Goal: Information Seeking & Learning: Find specific fact

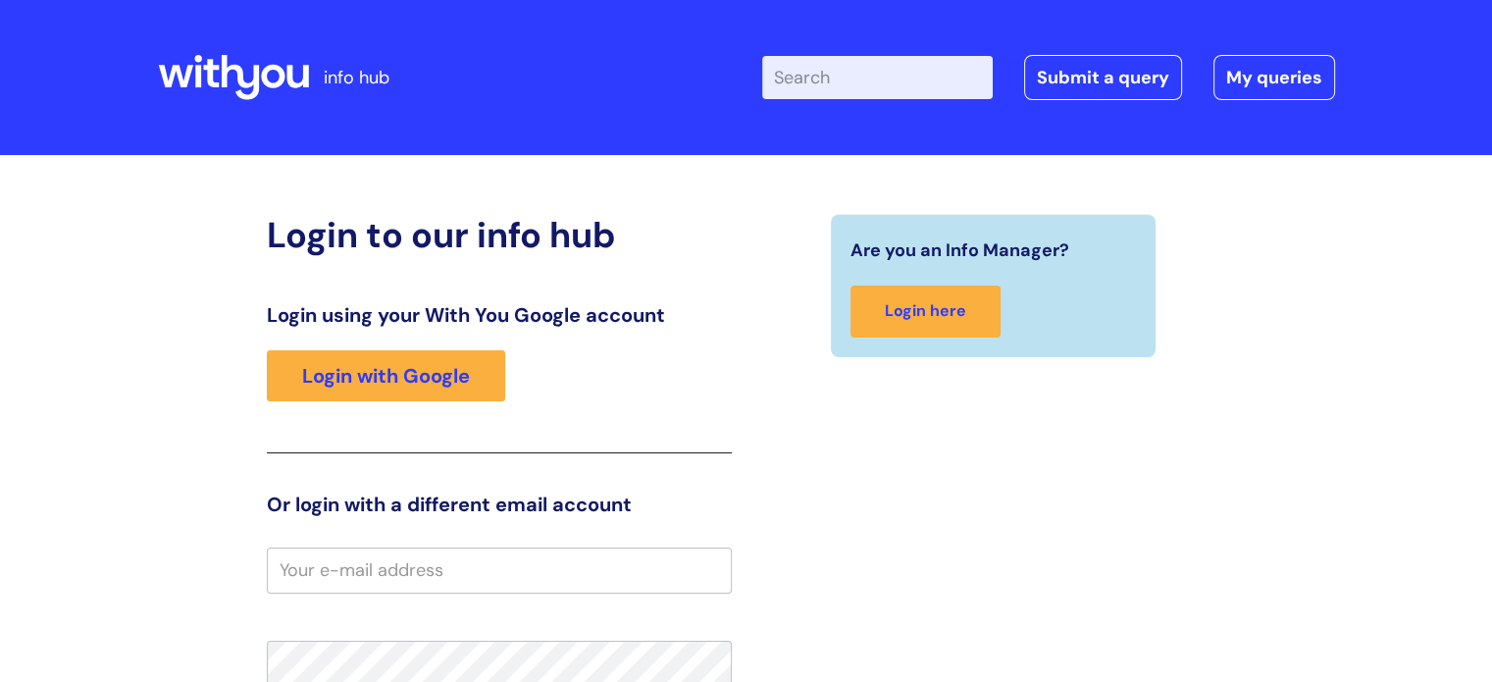
click at [887, 60] on input "Enter your search term here..." at bounding box center [877, 77] width 231 height 43
type input "pay"
click button "Search" at bounding box center [0, 0] width 0 height 0
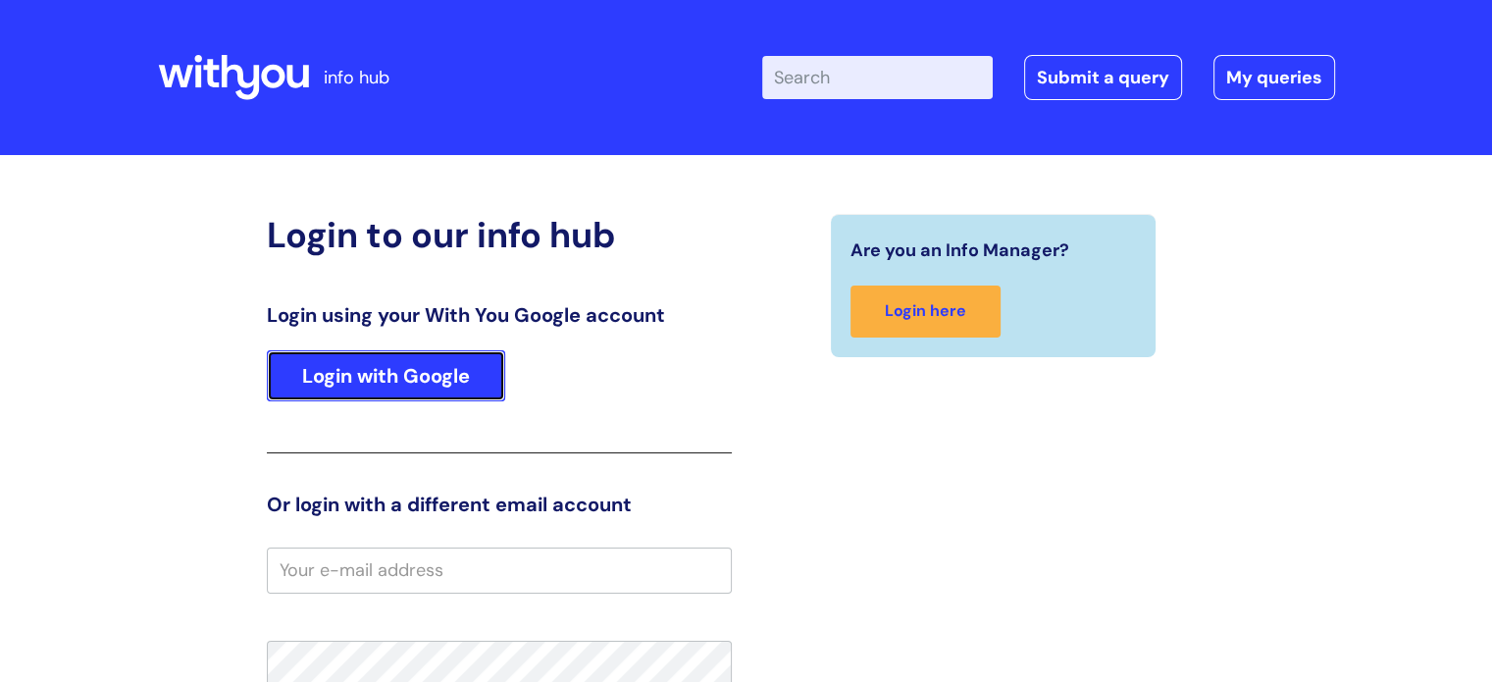
click at [423, 384] on link "Login with Google" at bounding box center [386, 375] width 238 height 51
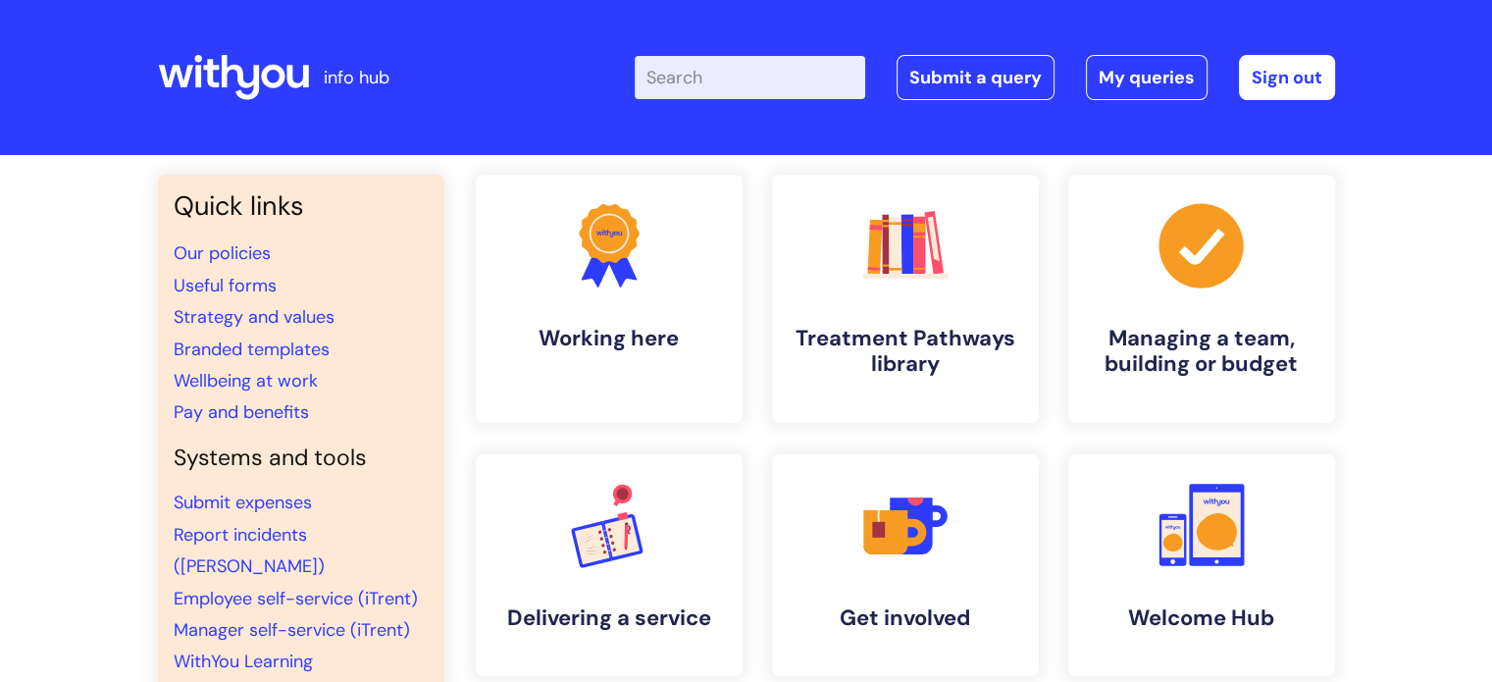
click at [769, 81] on input "Enter your search term here..." at bounding box center [750, 77] width 231 height 43
type input "pay"
click button "Search" at bounding box center [0, 0] width 0 height 0
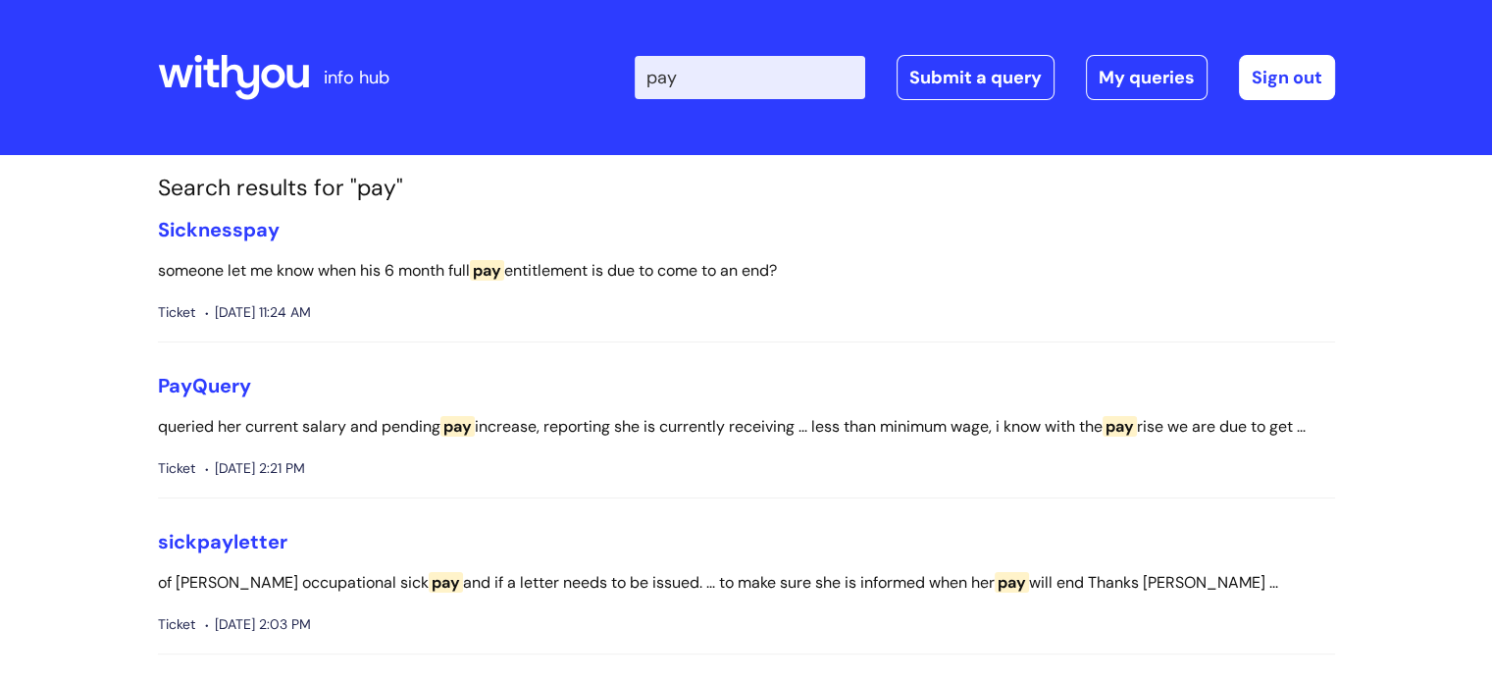
click at [216, 74] on icon at bounding box center [233, 77] width 151 height 47
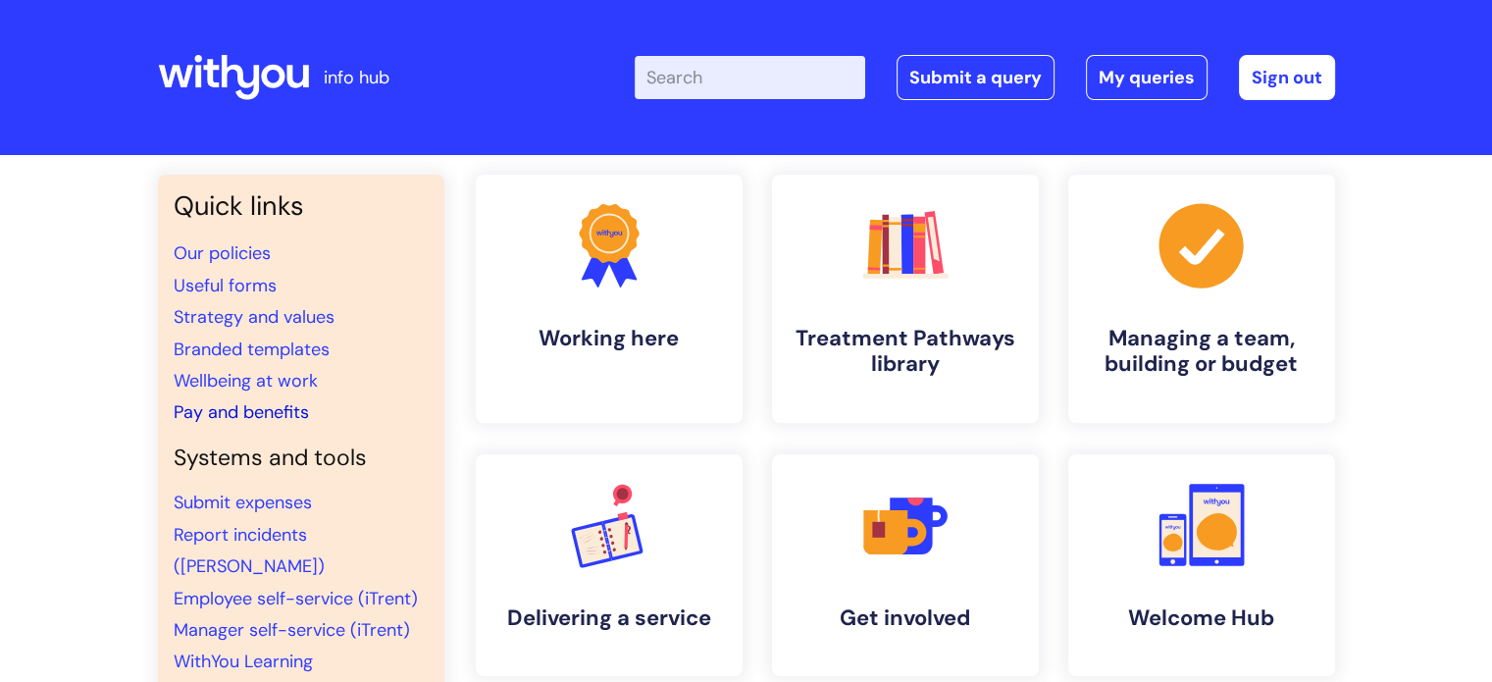
click at [213, 417] on link "Pay and benefits" at bounding box center [241, 412] width 135 height 24
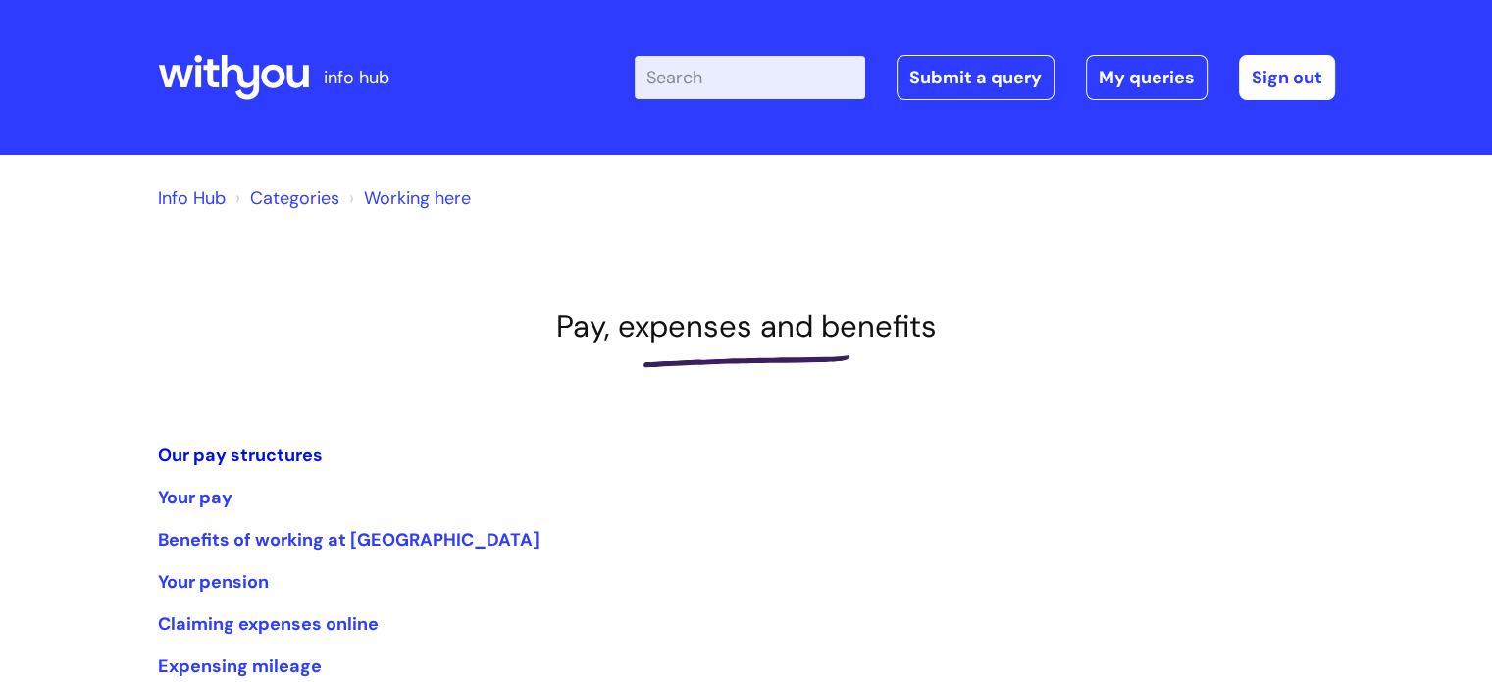
click at [271, 454] on link "Our pay structures" at bounding box center [240, 455] width 165 height 24
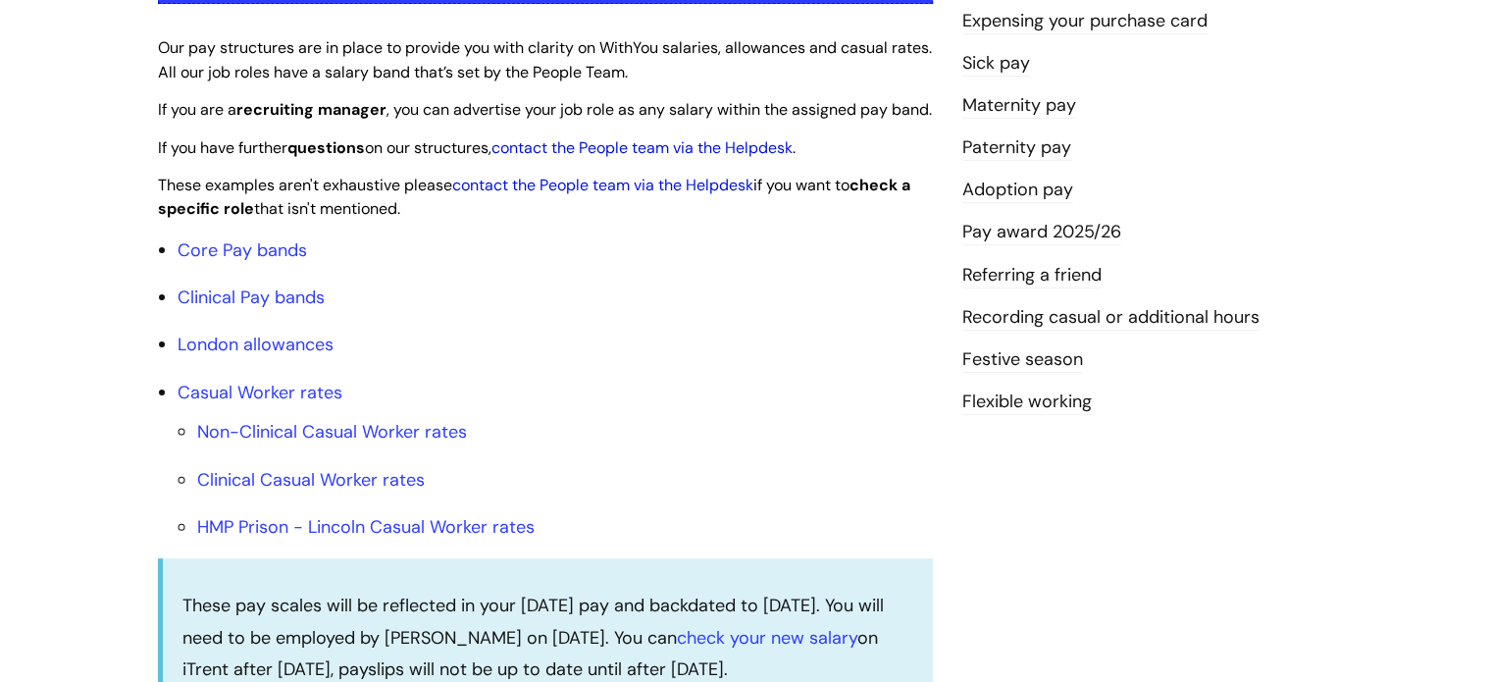
scroll to position [515, 0]
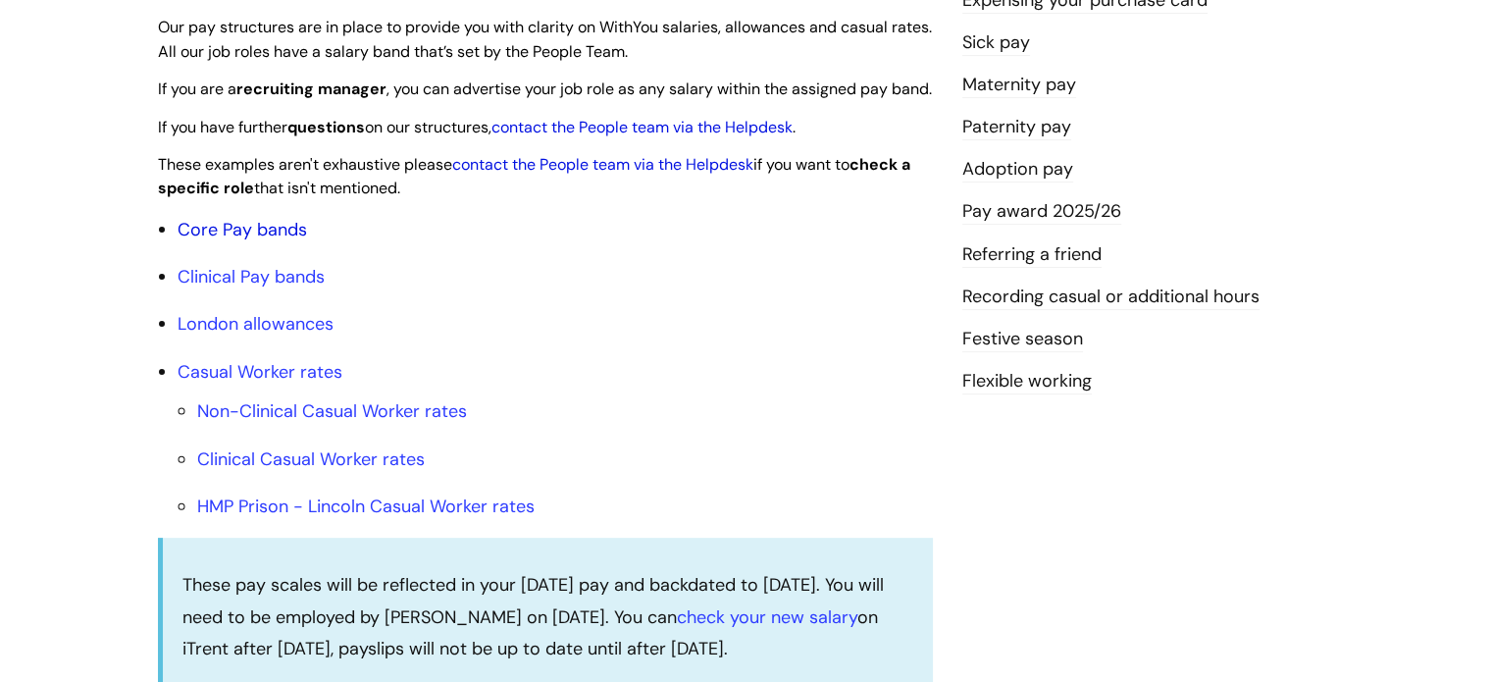
click at [201, 241] on link "Core Pay bands" at bounding box center [243, 230] width 130 height 24
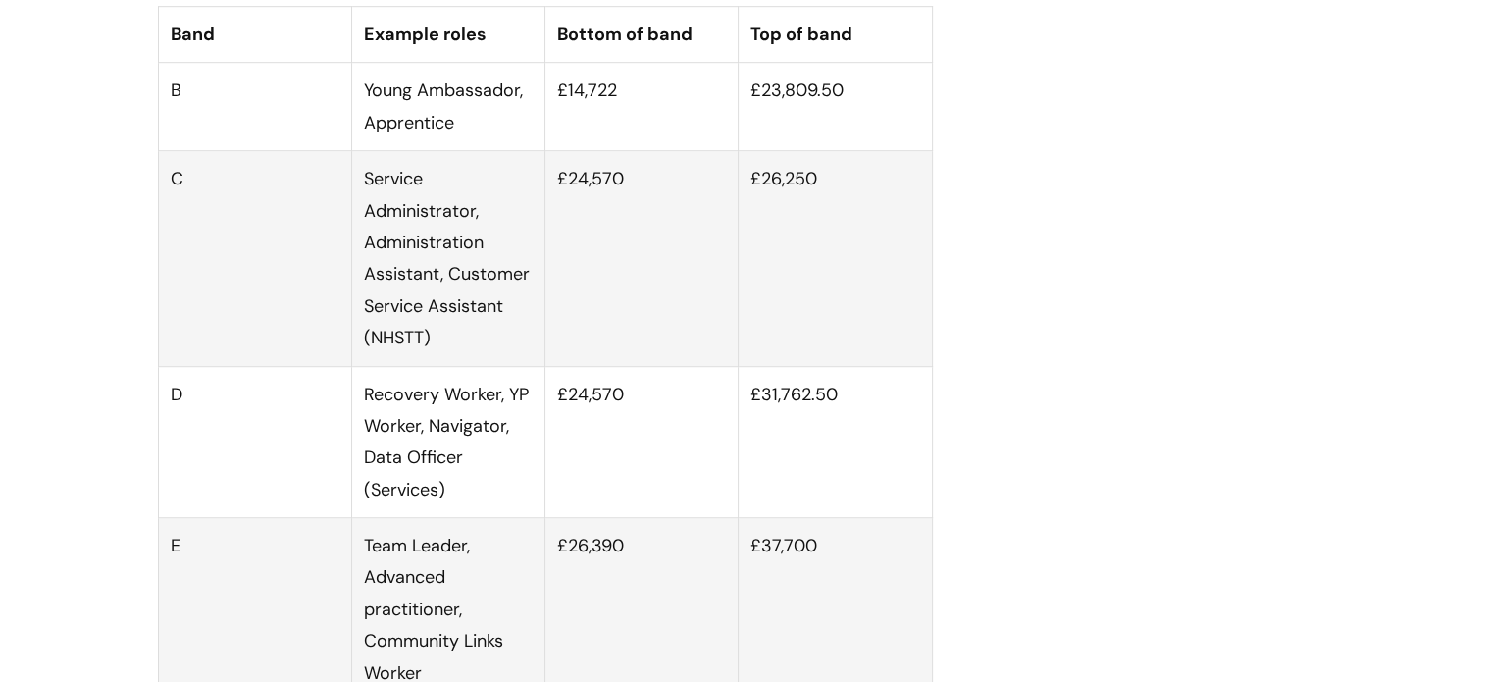
scroll to position [1292, 0]
